Goal: Information Seeking & Learning: Find specific fact

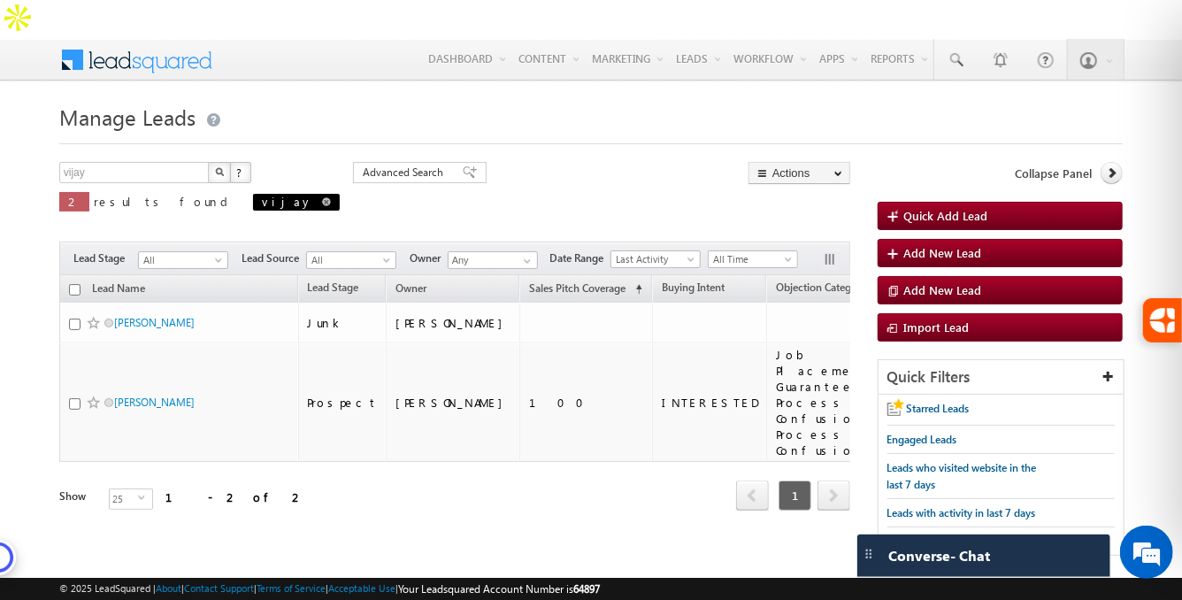
click at [253, 194] on span "vijay" at bounding box center [296, 202] width 87 height 17
click at [189, 162] on input "vijay" at bounding box center [134, 172] width 151 height 21
click at [208, 162] on button "button" at bounding box center [219, 172] width 23 height 21
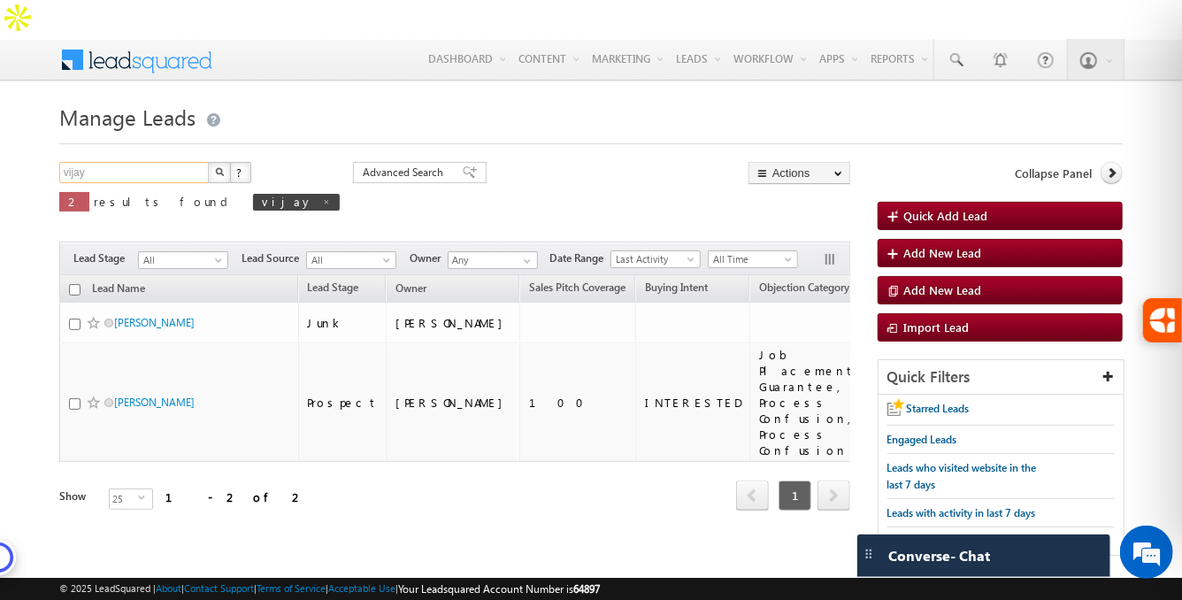
click at [137, 162] on input "vijay" at bounding box center [134, 172] width 151 height 21
type input "v"
type input "Search Leads"
click at [322, 197] on span at bounding box center [326, 201] width 9 height 9
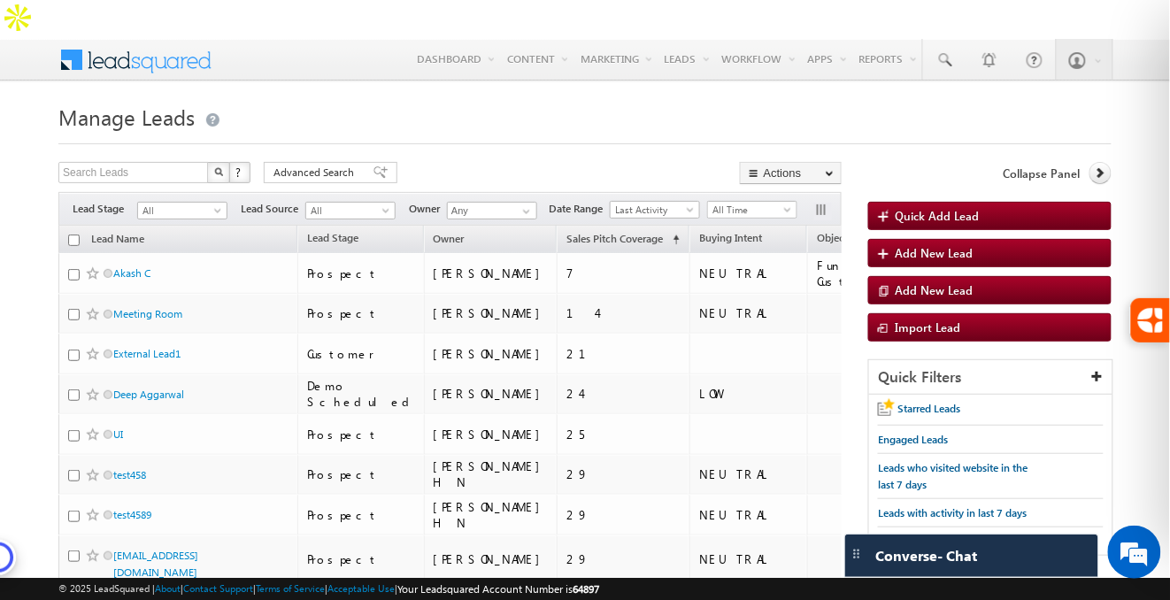
click at [689, 226] on th "Buying Intent" at bounding box center [748, 239] width 118 height 27
click at [699, 231] on span "Buying Intent" at bounding box center [730, 237] width 63 height 13
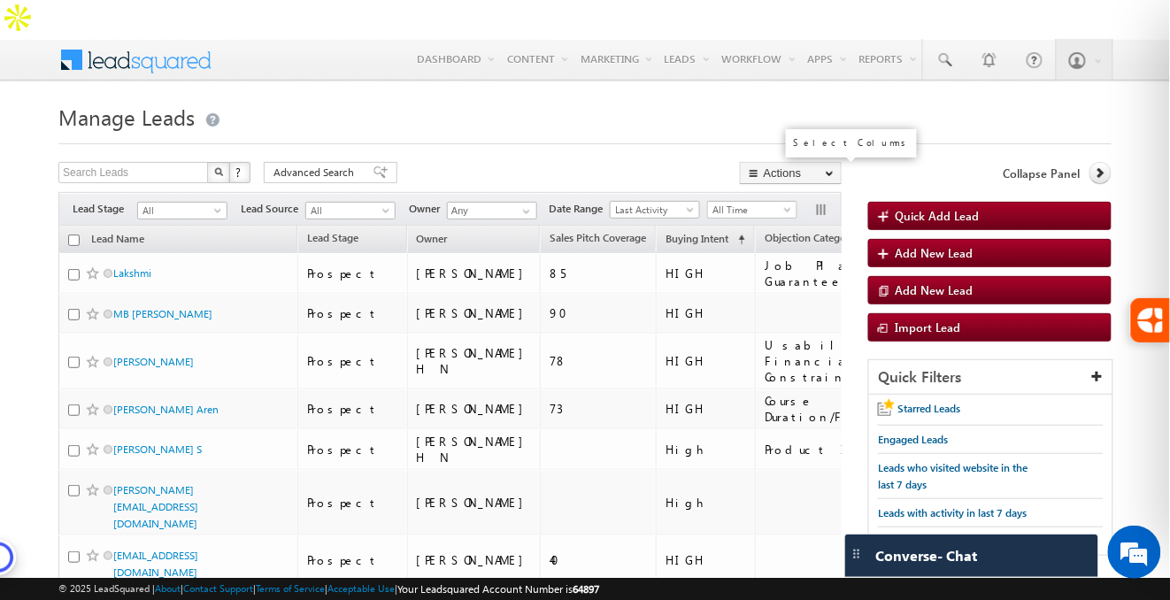
click at [815, 203] on button "button" at bounding box center [823, 212] width 18 height 18
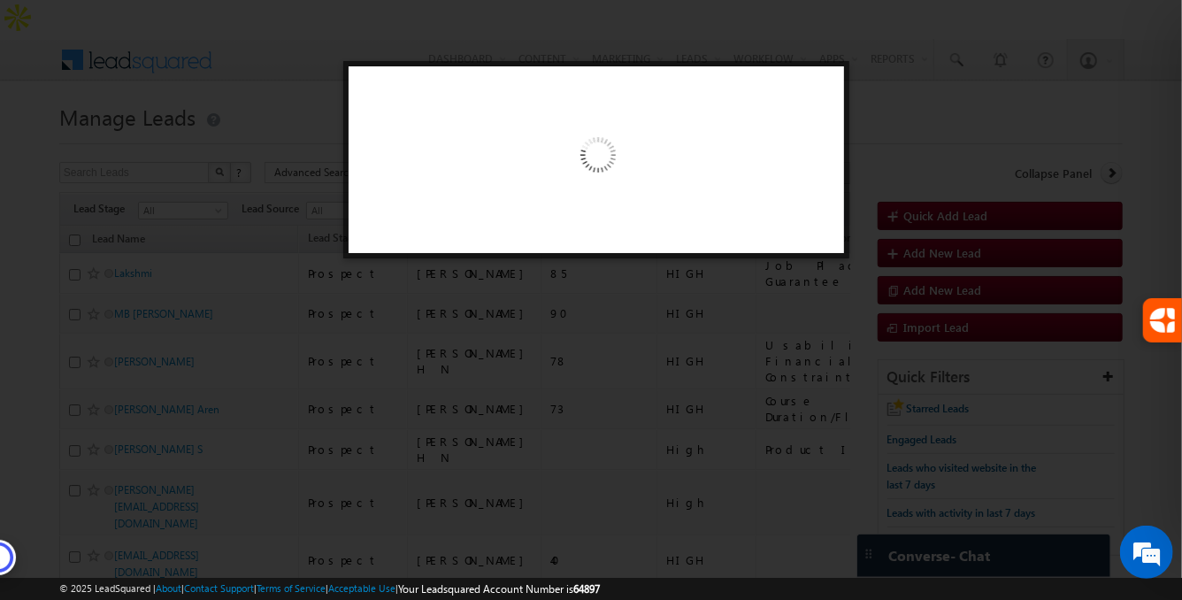
click at [919, 118] on div at bounding box center [591, 300] width 1182 height 600
click at [688, 180] on div at bounding box center [596, 159] width 495 height 187
click at [899, 140] on div at bounding box center [591, 300] width 1182 height 600
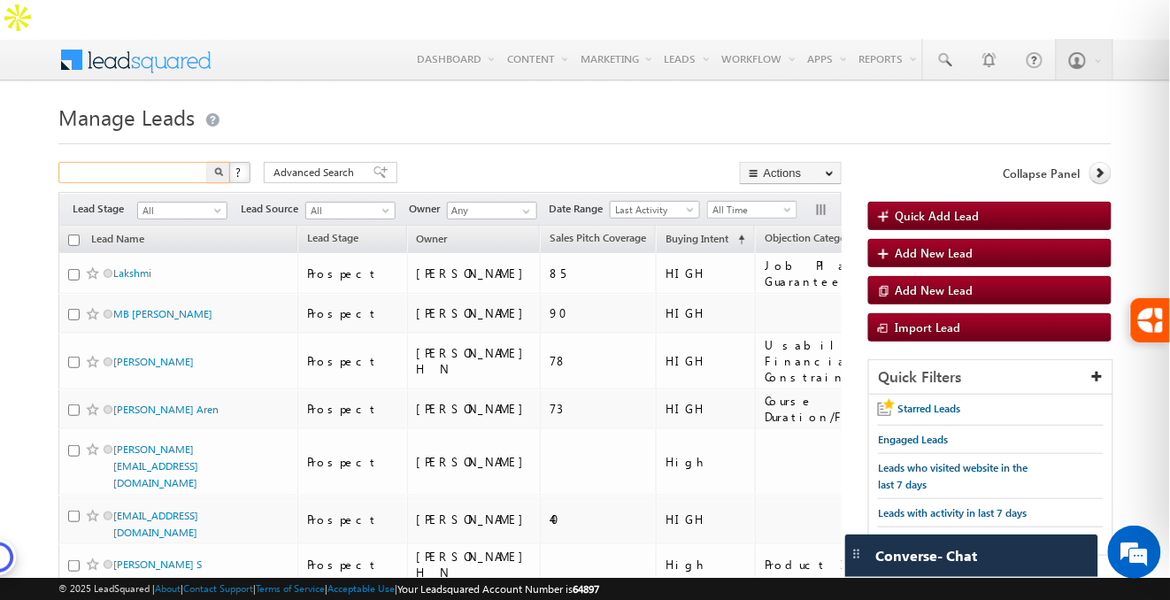
click at [162, 162] on input "text" at bounding box center [133, 172] width 151 height 21
type input "Search Leads"
